Goal: Information Seeking & Learning: Learn about a topic

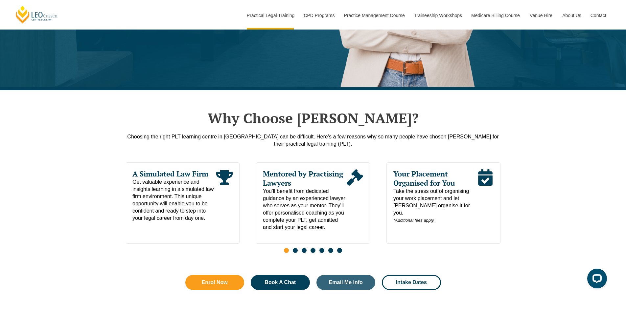
scroll to position [328, 0]
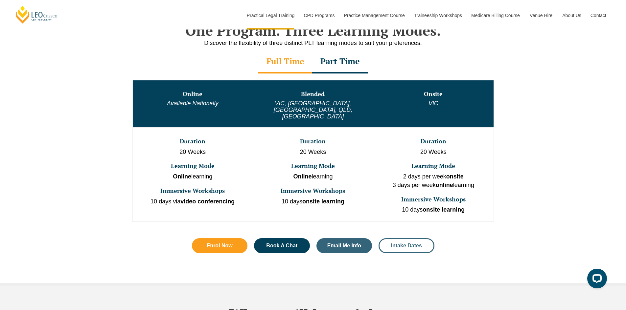
scroll to position [394, 0]
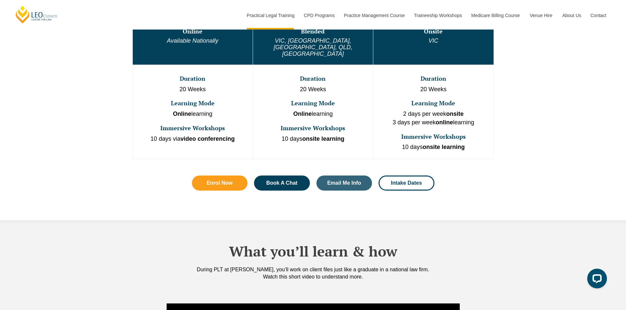
click at [414, 202] on div "One Program. Three Learning Modes. Discover the flexibility of three distinct P…" at bounding box center [313, 80] width 374 height 280
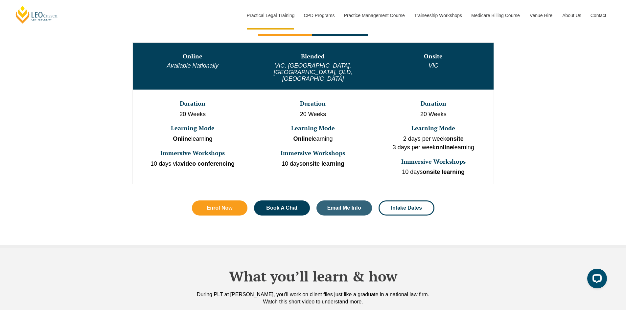
scroll to position [361, 0]
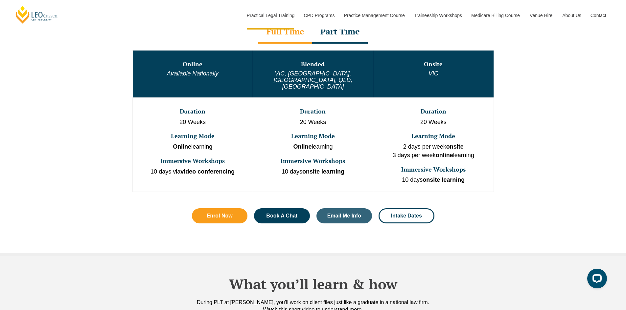
click at [496, 187] on div "One Program. Three Learning Modes. Discover the flexibility of three distinct P…" at bounding box center [313, 113] width 374 height 280
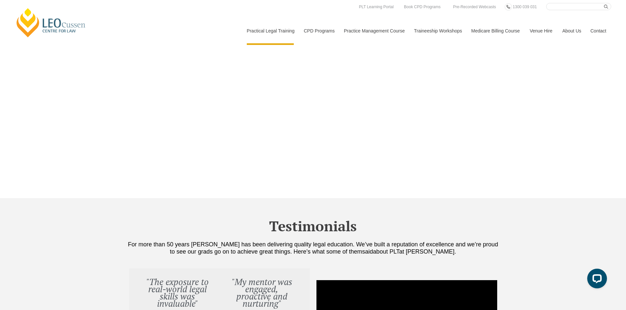
scroll to position [1953, 0]
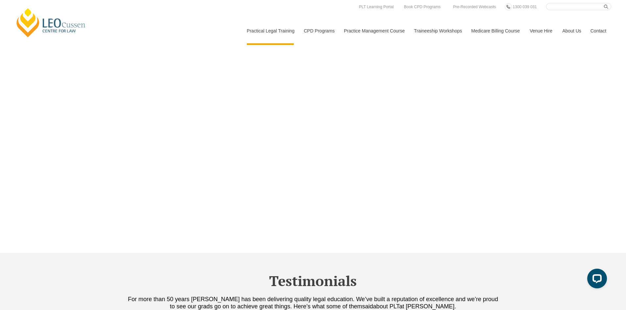
click at [579, 7] on input "Search here" at bounding box center [578, 6] width 65 height 7
type input "work placement"
click at [604, 3] on button "submit" at bounding box center [607, 6] width 7 height 7
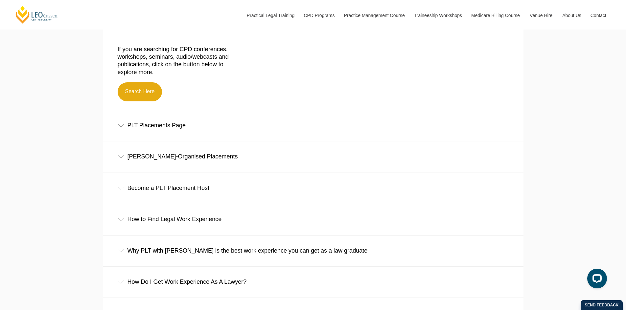
scroll to position [263, 0]
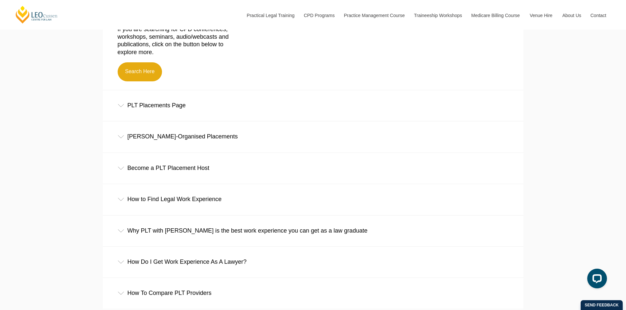
click at [180, 106] on div "PLT Placements Page" at bounding box center [313, 105] width 420 height 31
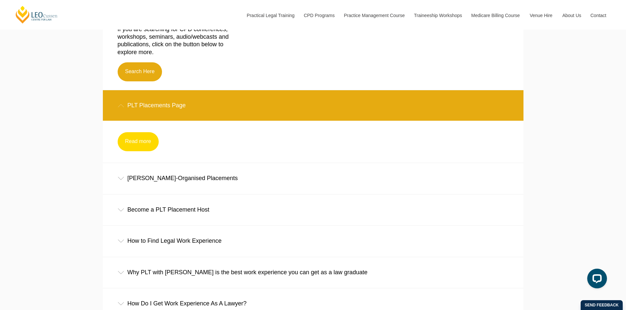
click at [138, 147] on link "Read more" at bounding box center [138, 141] width 41 height 19
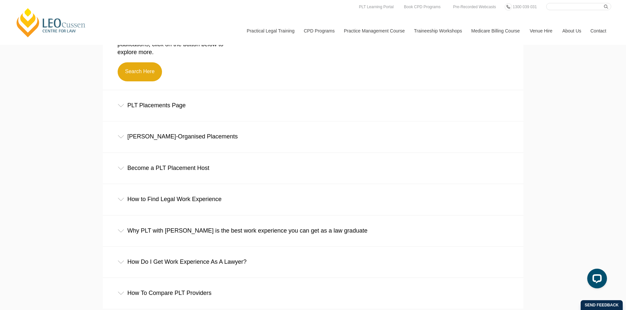
click at [155, 142] on div "[PERSON_NAME]-Organised Placements" at bounding box center [313, 137] width 420 height 31
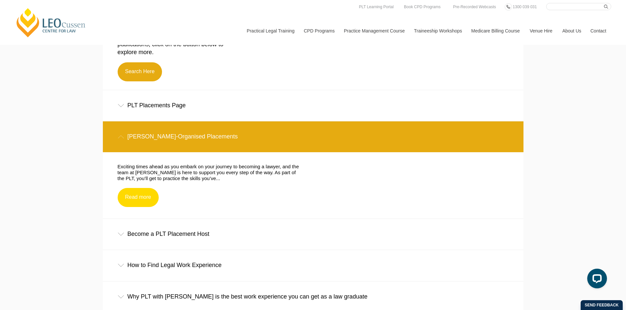
click at [149, 198] on link "Read more" at bounding box center [138, 197] width 41 height 19
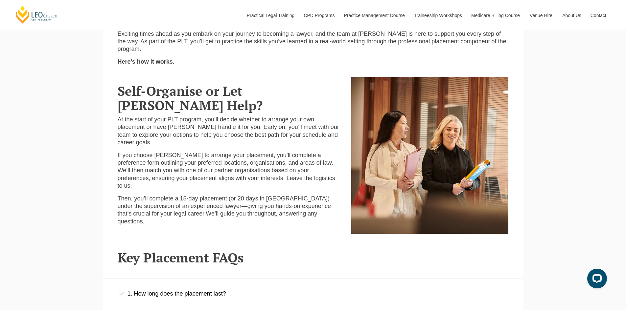
scroll to position [394, 0]
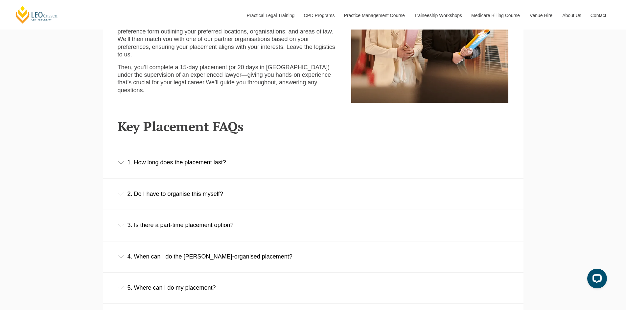
click at [218, 163] on div "1. How long does the placement last?" at bounding box center [313, 162] width 420 height 31
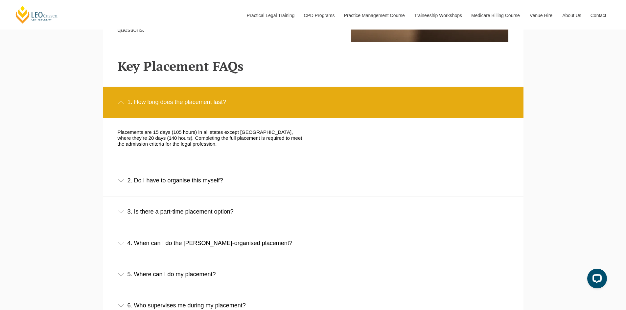
scroll to position [460, 0]
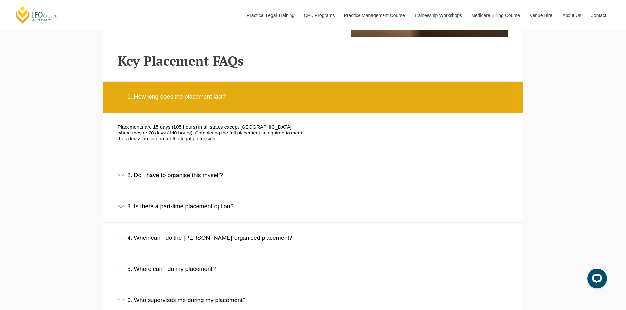
click at [206, 175] on div "2. Do I have to organise this myself?" at bounding box center [313, 175] width 420 height 31
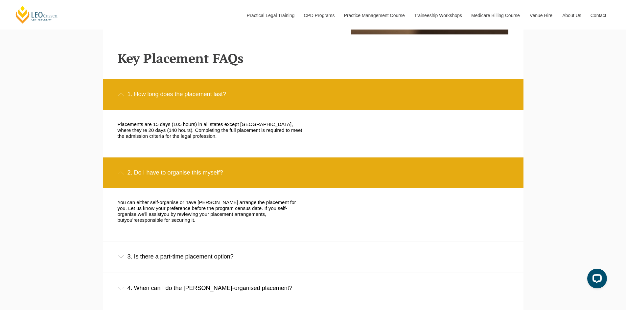
scroll to position [526, 0]
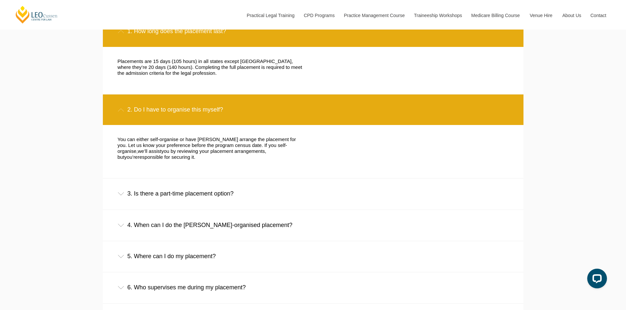
click at [220, 197] on div "3. Is there a part-time placement option?" at bounding box center [313, 194] width 420 height 31
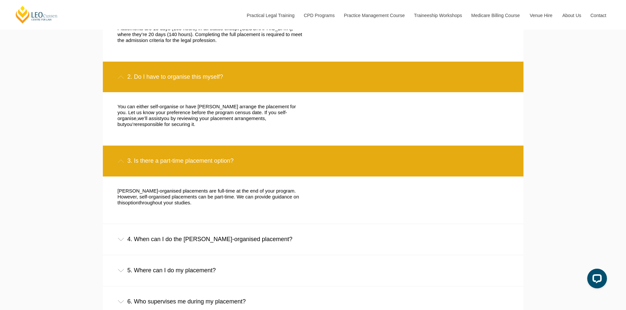
scroll to position [591, 0]
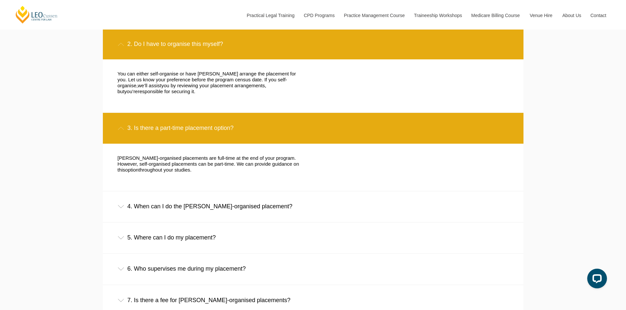
click at [247, 209] on div "4. When can I do the Leo Cussen-organised placement?" at bounding box center [313, 206] width 420 height 31
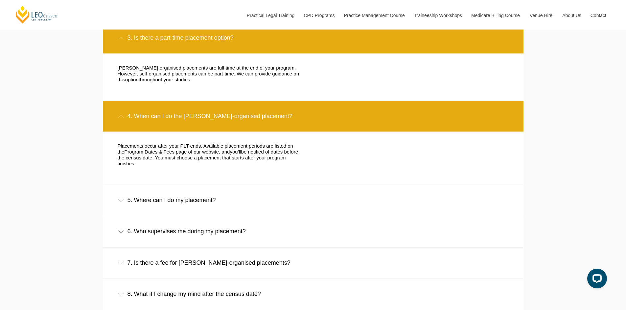
scroll to position [690, 0]
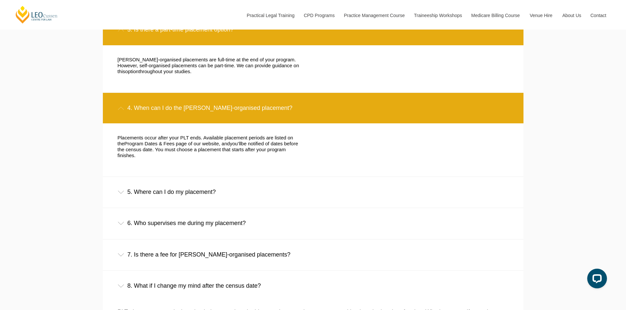
click at [203, 189] on div "5. Where can I do my placement?" at bounding box center [313, 192] width 420 height 31
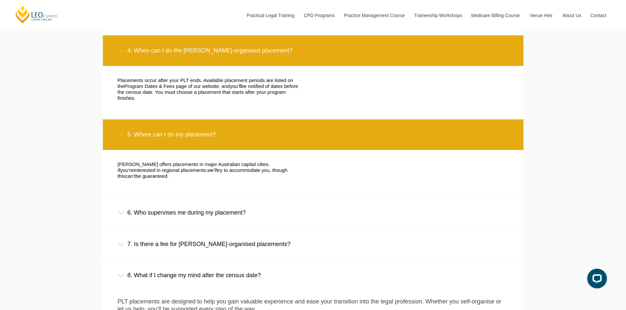
scroll to position [755, 0]
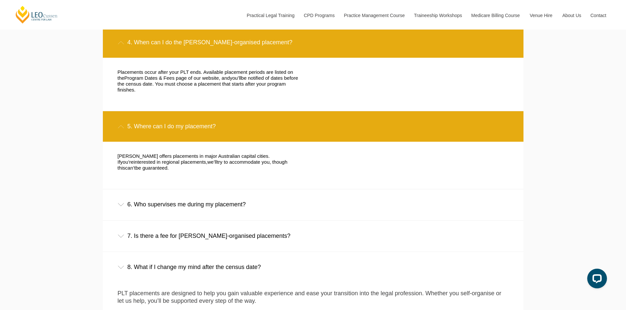
click at [244, 192] on div "6. Who supervises me during my placement?" at bounding box center [313, 205] width 420 height 31
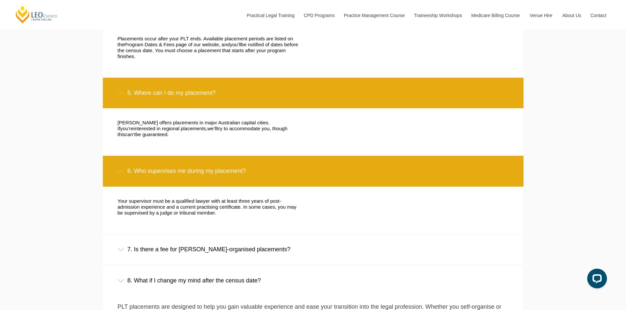
scroll to position [821, 0]
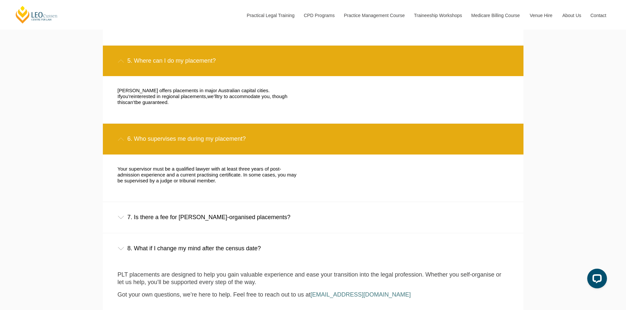
click at [264, 209] on div "7. Is there a fee for Leo Cussen-organised placements?" at bounding box center [313, 217] width 420 height 31
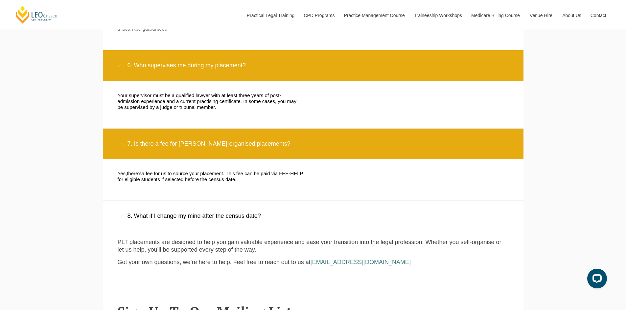
scroll to position [920, 0]
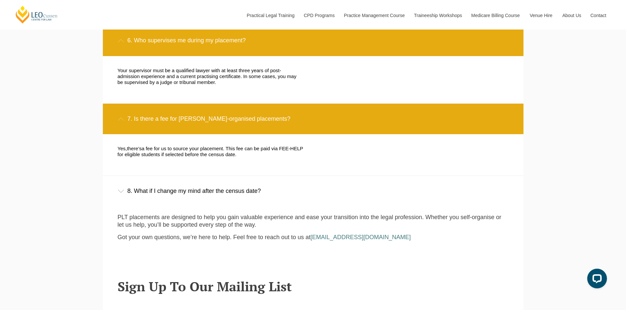
click at [239, 181] on div "8. What if I change my mind after the census date?" at bounding box center [313, 191] width 420 height 31
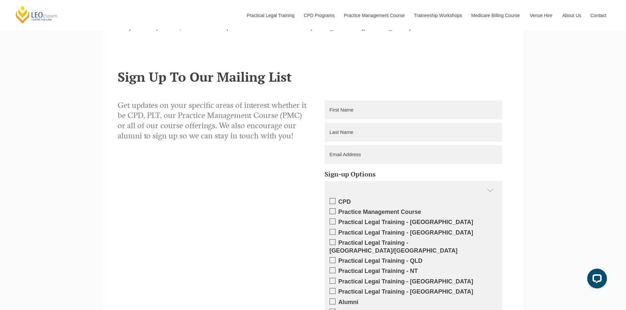
scroll to position [1248, 0]
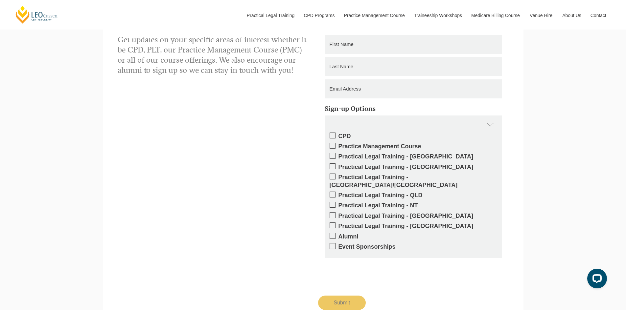
click at [332, 174] on span at bounding box center [332, 177] width 6 height 6
click at [338, 175] on input "Practical Legal Training - [GEOGRAPHIC_DATA]/[GEOGRAPHIC_DATA]" at bounding box center [338, 175] width 0 height 0
click at [332, 174] on span at bounding box center [332, 177] width 6 height 6
click at [338, 175] on input "Practical Legal Training - [GEOGRAPHIC_DATA]/[GEOGRAPHIC_DATA]" at bounding box center [338, 175] width 0 height 0
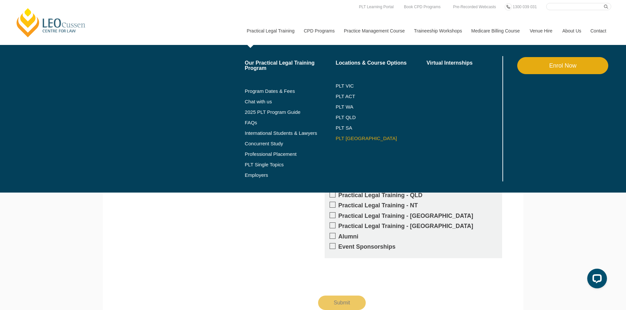
click at [345, 137] on link "PLT [GEOGRAPHIC_DATA]" at bounding box center [380, 138] width 91 height 5
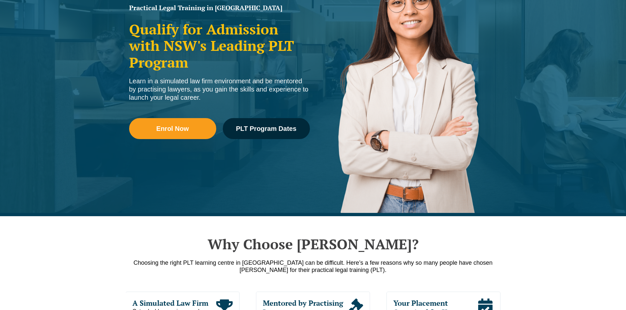
scroll to position [99, 0]
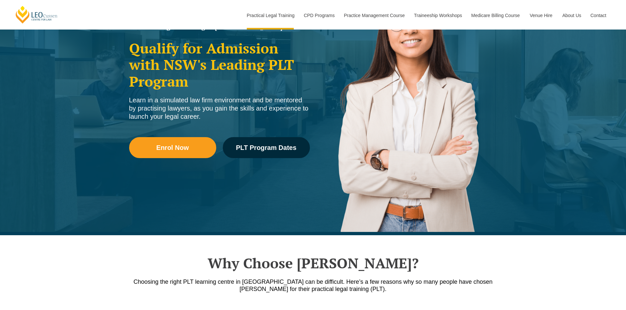
click at [404, 190] on img at bounding box center [406, 99] width 187 height 266
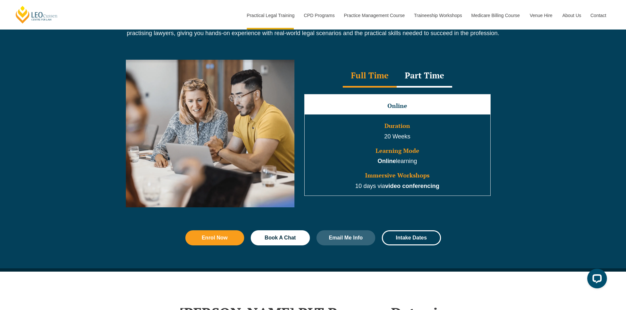
scroll to position [624, 0]
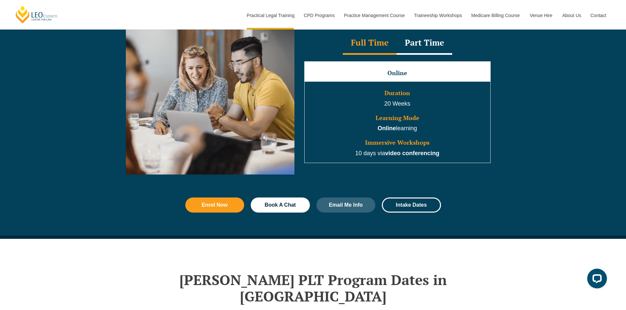
click at [400, 106] on p "20 Weeks" at bounding box center [397, 104] width 184 height 9
drag, startPoint x: 504, startPoint y: 144, endPoint x: 516, endPoint y: 149, distance: 12.8
click at [506, 146] on div "Full Time Part Time Full Time Online Duration 20 Weeks Learning Mode Online lea…" at bounding box center [313, 105] width 626 height 177
click at [534, 165] on div "Full Time Part Time Full Time Online Duration 20 Weeks Learning Mode Online lea…" at bounding box center [313, 105] width 626 height 177
click at [426, 157] on strong "video conferencing" at bounding box center [412, 153] width 54 height 7
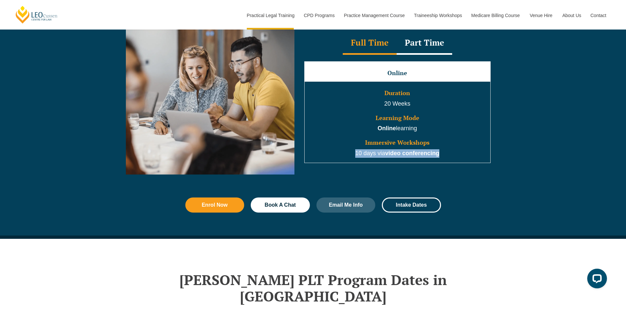
drag, startPoint x: 442, startPoint y: 155, endPoint x: 343, endPoint y: 158, distance: 99.6
click at [343, 158] on p "10 days via video conferencing" at bounding box center [397, 153] width 184 height 9
click at [522, 206] on div "Enrol Now Book A Chat Email Me Info Intake Dates" at bounding box center [313, 216] width 626 height 45
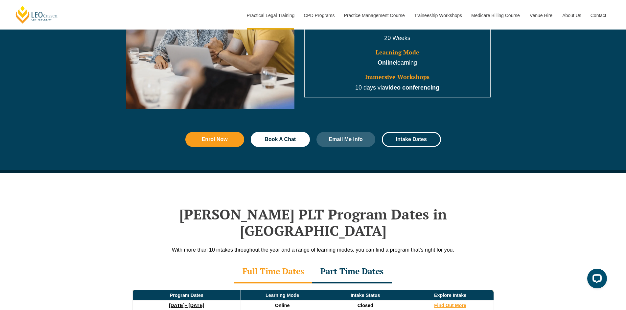
scroll to position [821, 0]
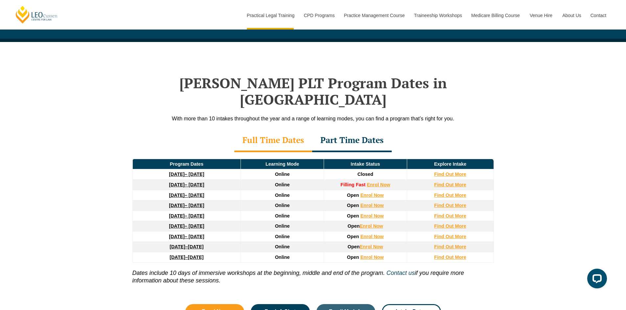
click at [525, 195] on div "Leo Cussen’s PLT Program Dates in NSW With more than 10 intakes throughout the …" at bounding box center [313, 194] width 626 height 304
click at [558, 191] on div "Leo Cussen’s PLT Program Dates in NSW With more than 10 intakes throughout the …" at bounding box center [313, 194] width 626 height 304
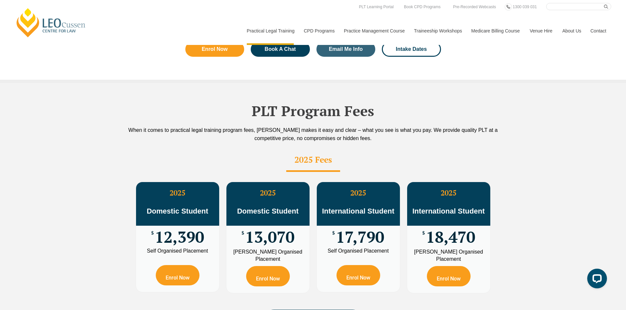
scroll to position [1018, 0]
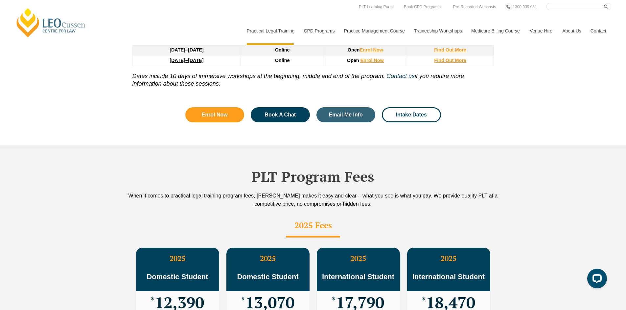
click at [433, 170] on h2 "PLT Program Fees" at bounding box center [313, 176] width 374 height 16
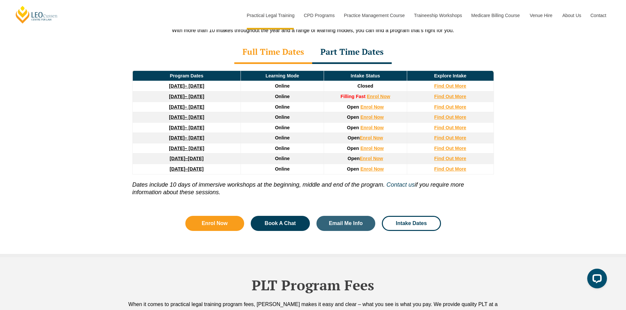
scroll to position [887, 0]
